Goal: Navigation & Orientation: Find specific page/section

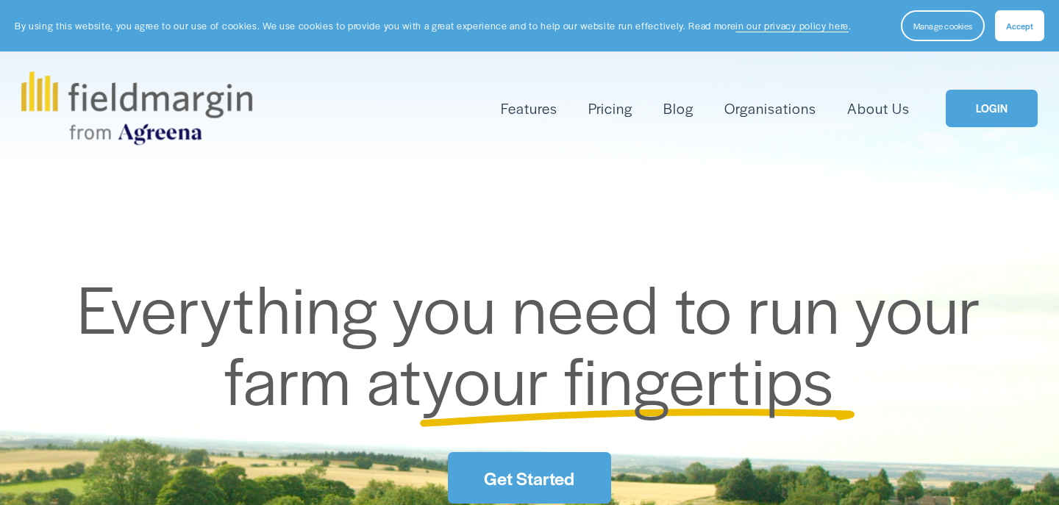
click at [998, 108] on link "LOGIN" at bounding box center [991, 108] width 92 height 37
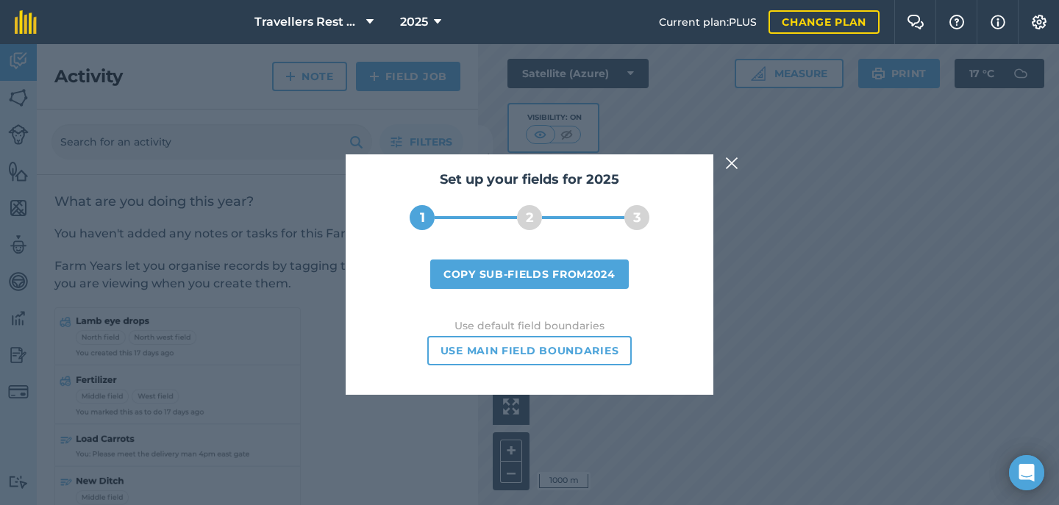
click at [734, 165] on img at bounding box center [731, 163] width 13 height 18
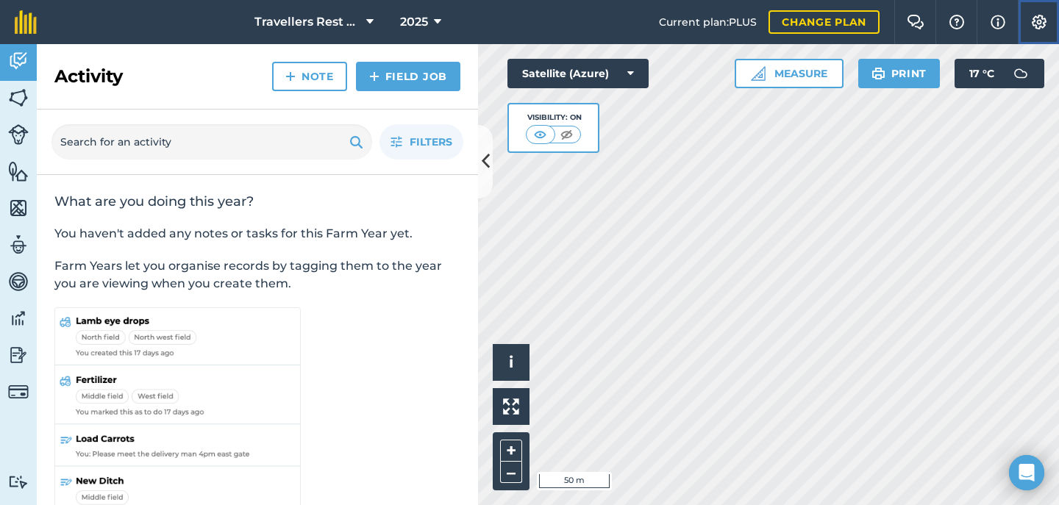
click at [1036, 25] on img at bounding box center [1039, 22] width 18 height 15
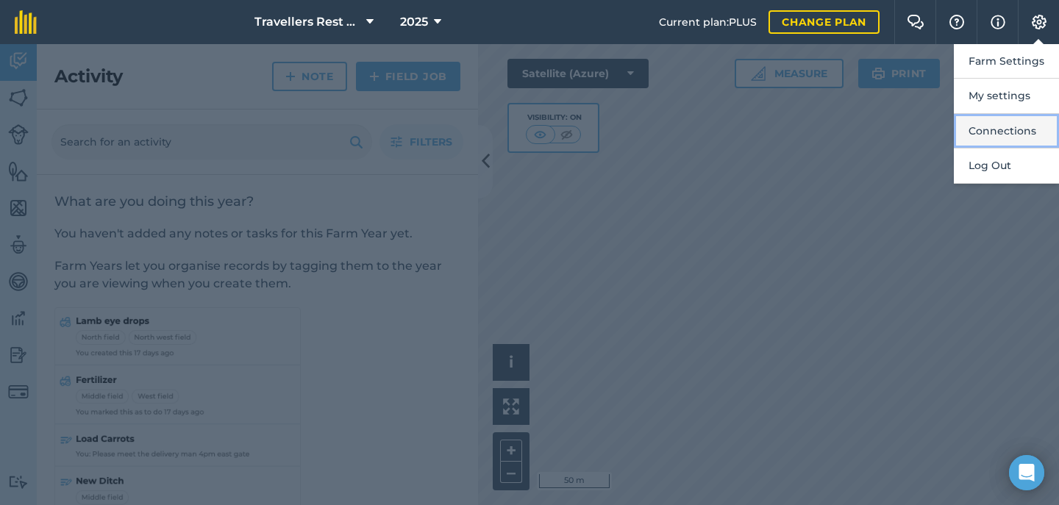
click at [1007, 135] on button "Connections" at bounding box center [1006, 131] width 105 height 35
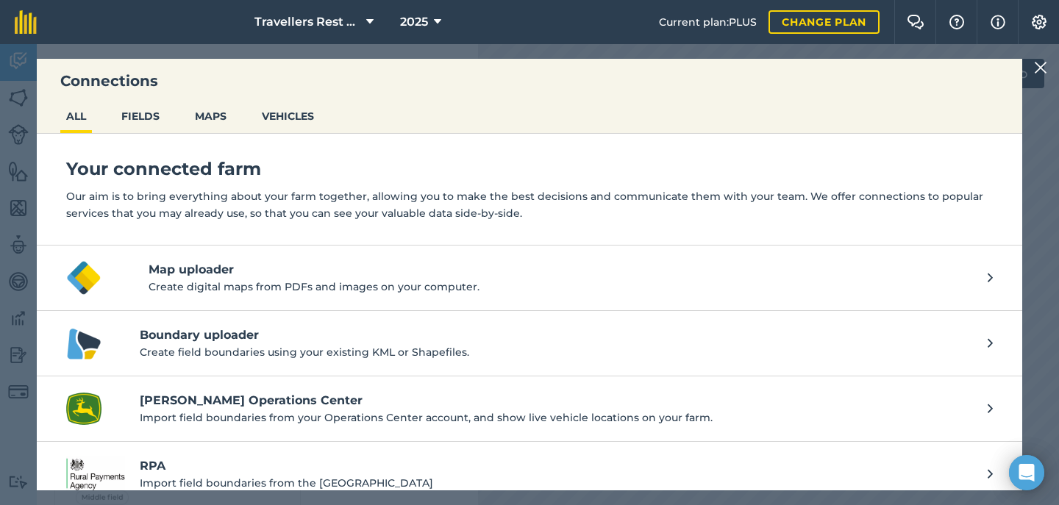
click at [1043, 65] on img at bounding box center [1040, 68] width 13 height 18
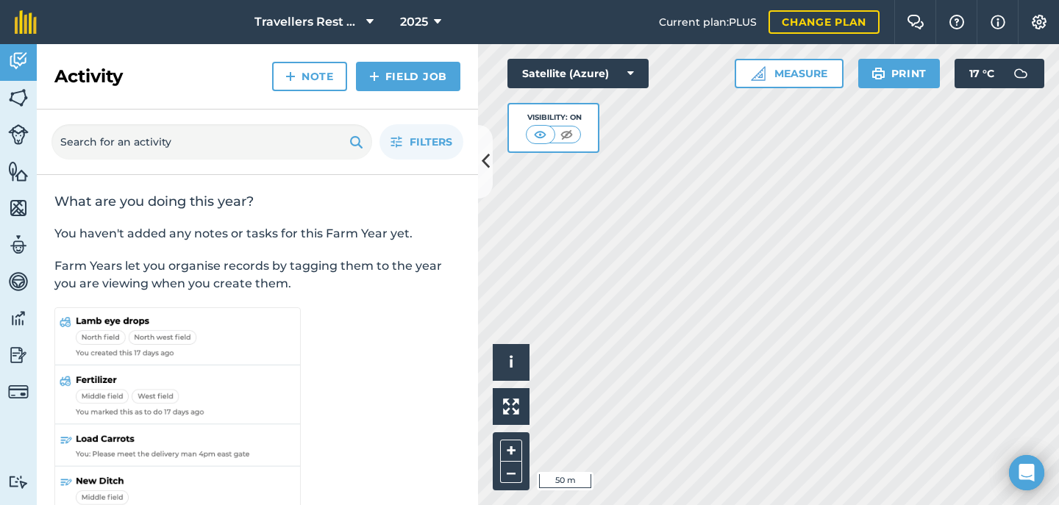
scroll to position [37, 0]
